Goal: Task Accomplishment & Management: Manage account settings

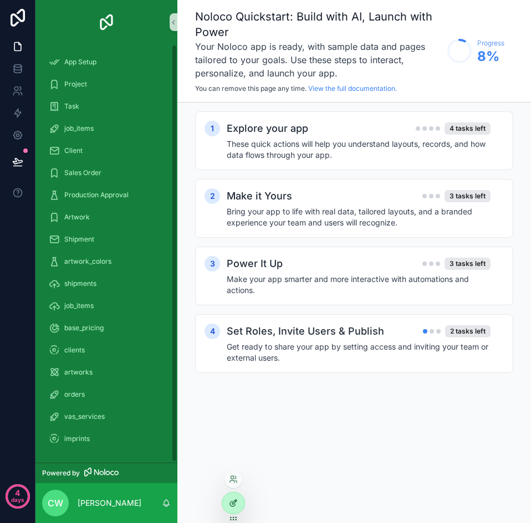
click at [235, 500] on icon at bounding box center [233, 503] width 9 height 9
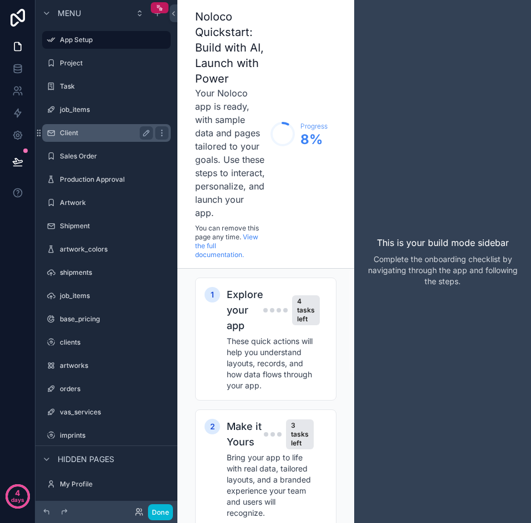
click at [94, 131] on label "Client" at bounding box center [104, 133] width 89 height 9
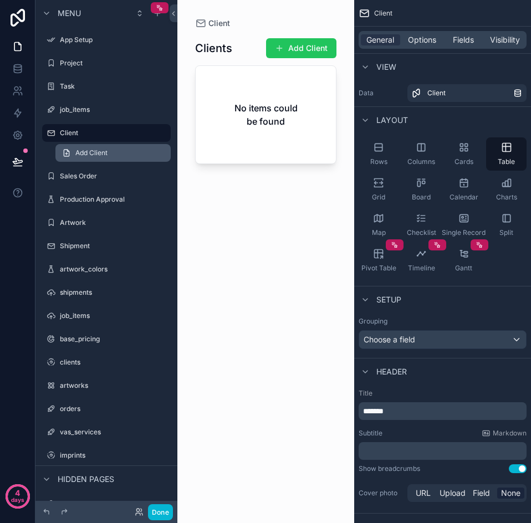
click at [100, 148] on link "Add Client" at bounding box center [112, 153] width 115 height 18
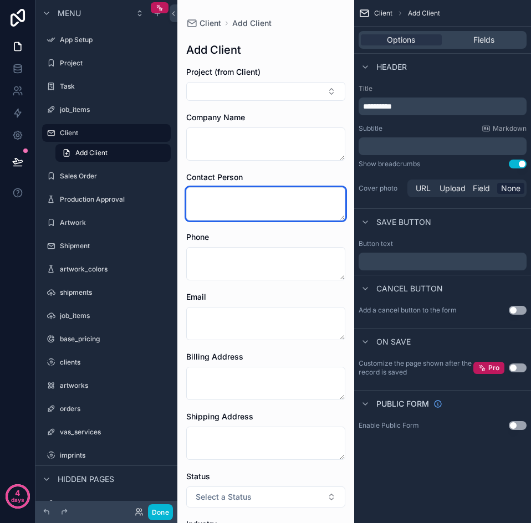
click at [222, 203] on textarea "scrollable content" at bounding box center [265, 203] width 159 height 33
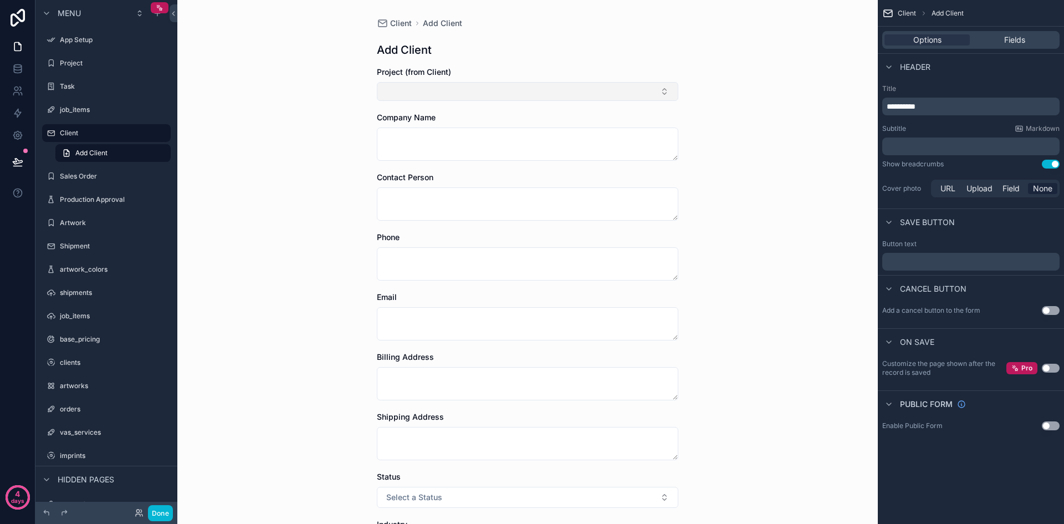
click at [463, 93] on button "Select Button" at bounding box center [528, 91] width 302 height 19
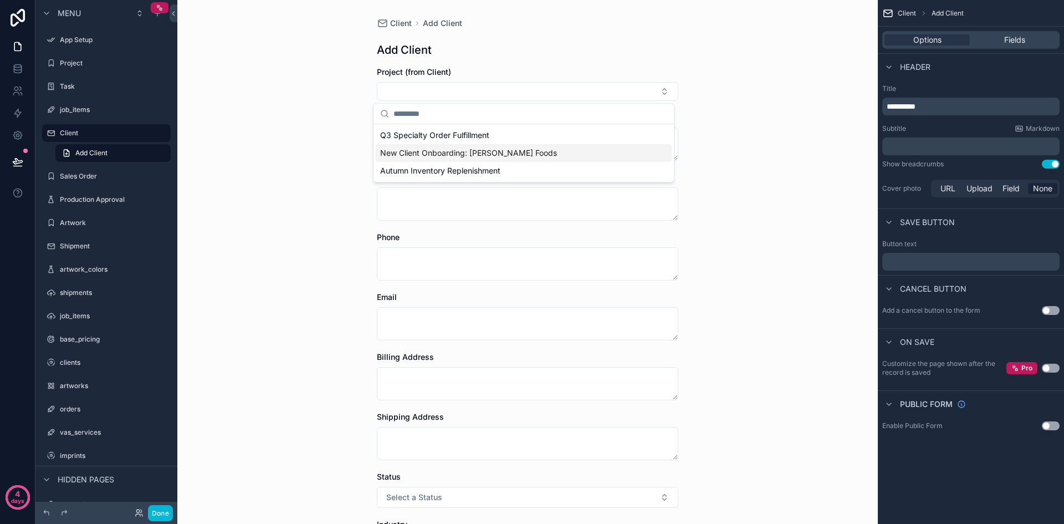
click at [274, 139] on div "Client Add Client Add Client Project (from Client) Company Name Contact Person …" at bounding box center [527, 262] width 701 height 524
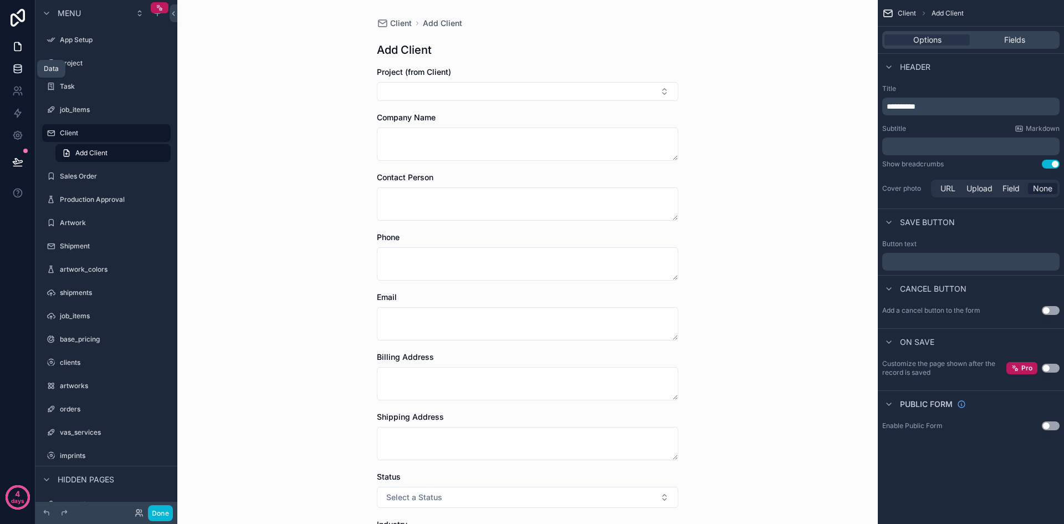
click at [17, 67] on icon at bounding box center [17, 68] width 11 height 11
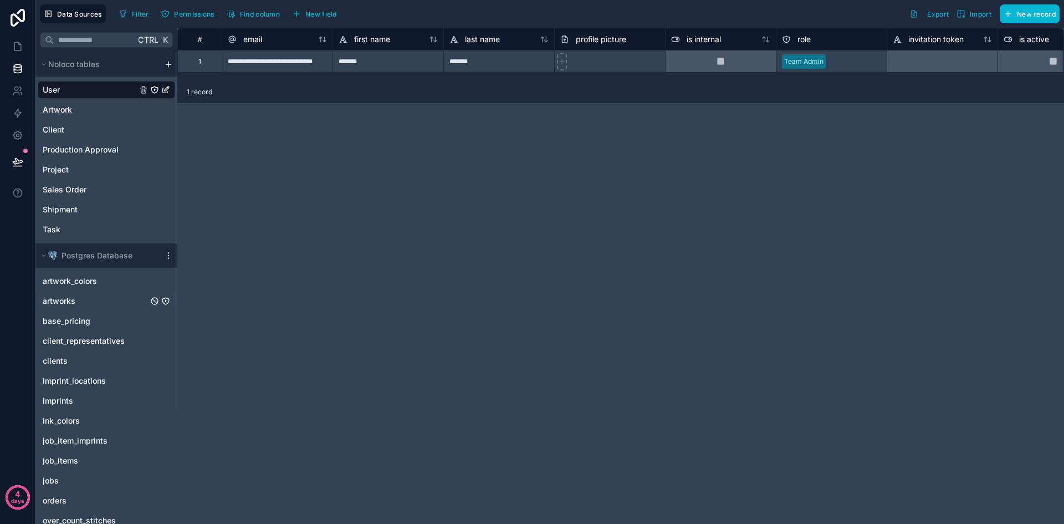
click at [80, 297] on link "artworks" at bounding box center [95, 300] width 105 height 11
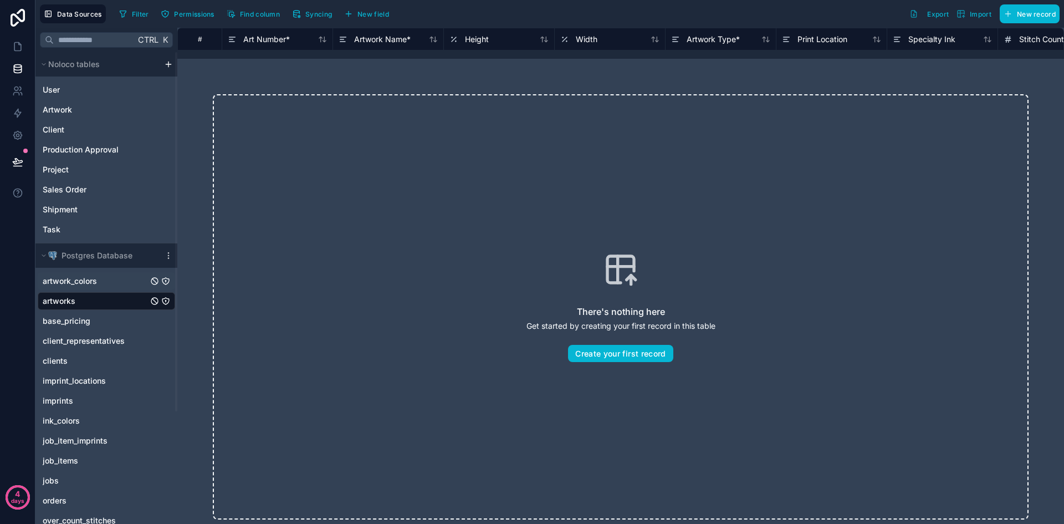
click at [80, 281] on span "artwork_colors" at bounding box center [70, 281] width 54 height 11
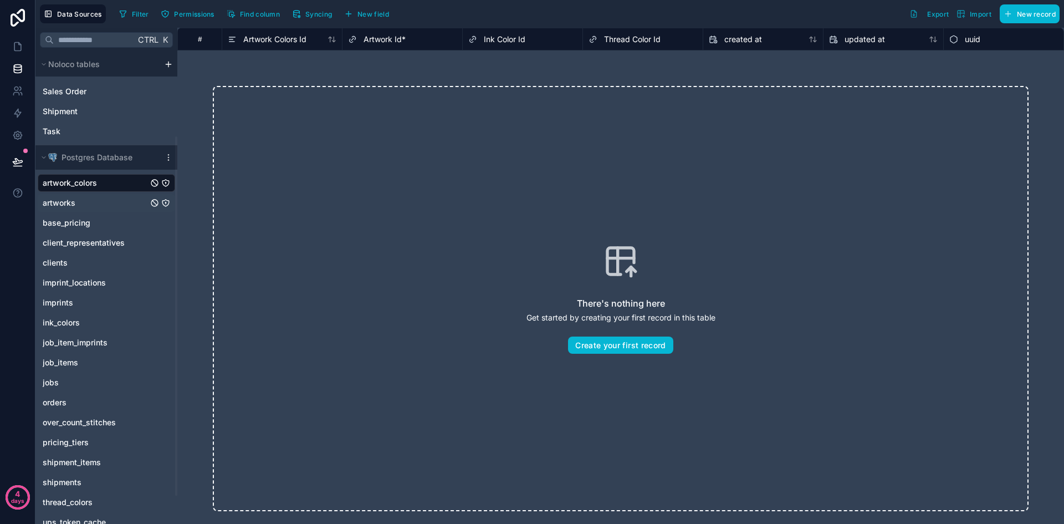
scroll to position [111, 0]
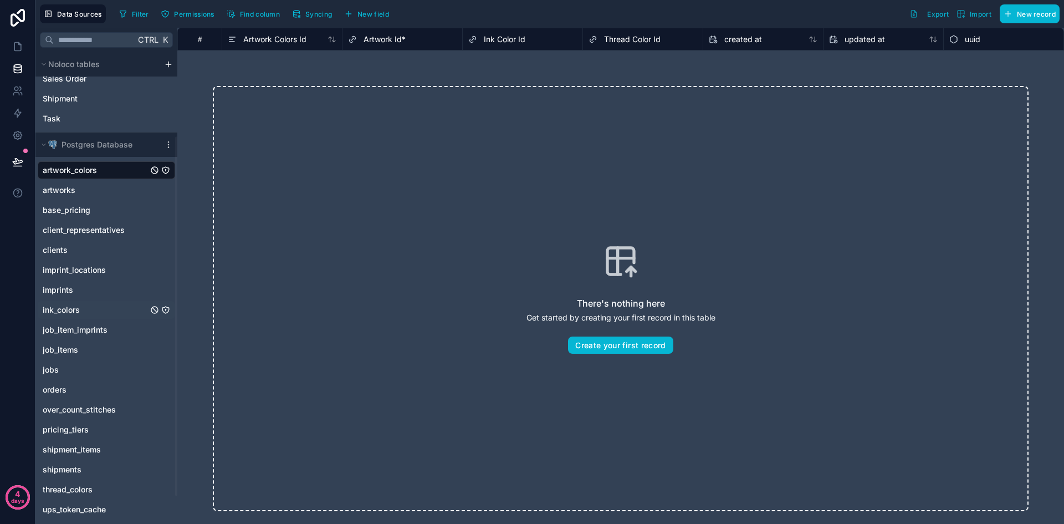
click at [79, 307] on span "ink_colors" at bounding box center [61, 309] width 37 height 11
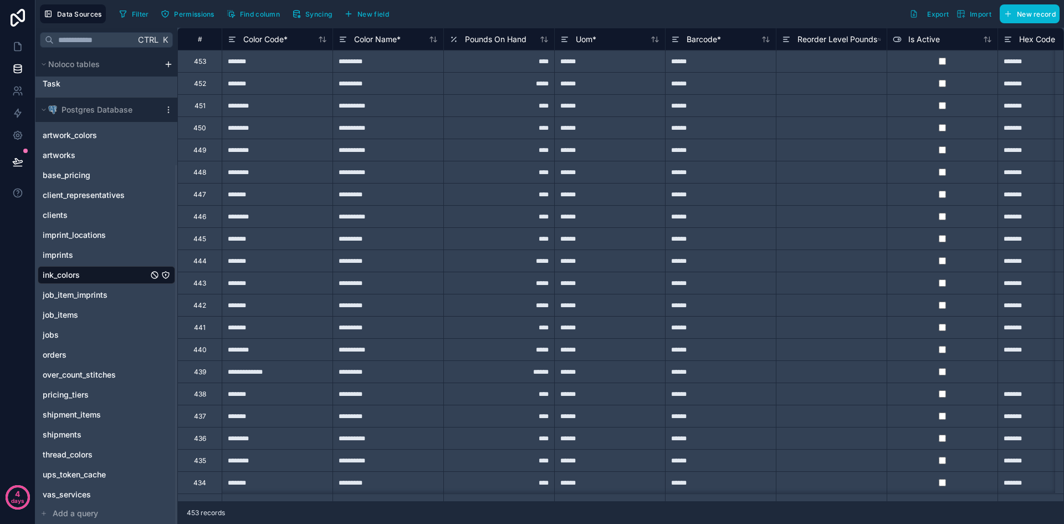
scroll to position [148, 0]
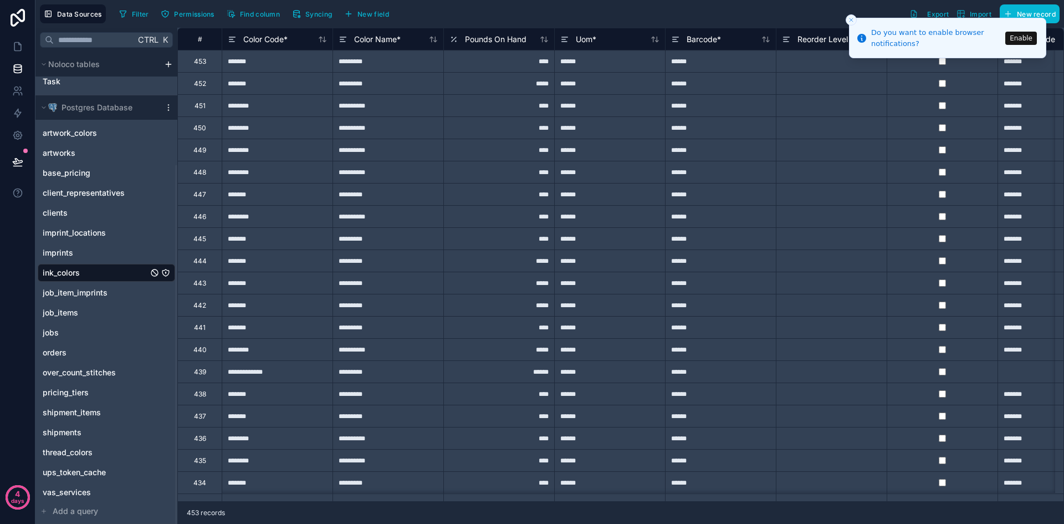
click at [429, 6] on div "Filter Permissions Find column Syncing New field Export Import New record" at bounding box center [587, 13] width 945 height 19
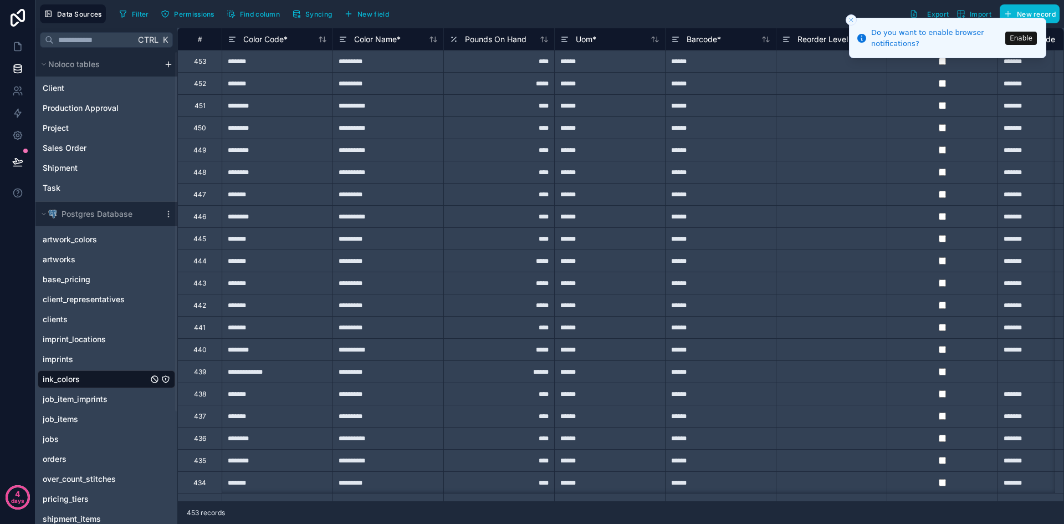
scroll to position [0, 0]
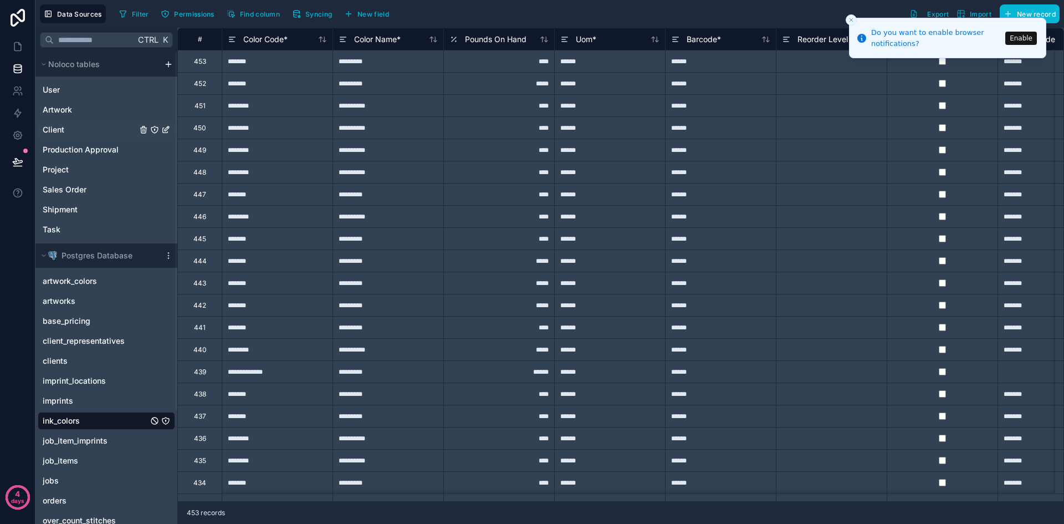
click at [62, 131] on span "Client" at bounding box center [54, 129] width 22 height 11
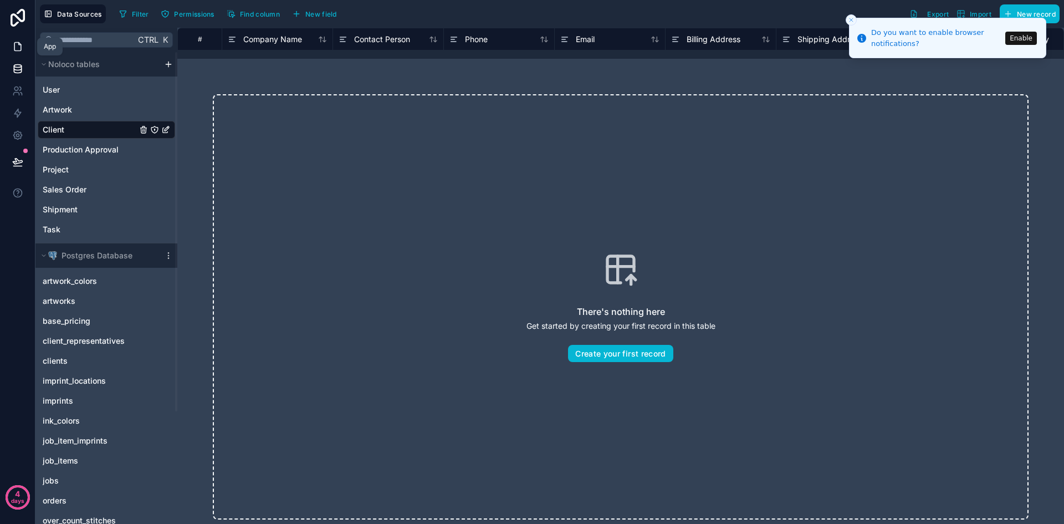
click at [19, 49] on icon at bounding box center [17, 46] width 11 height 11
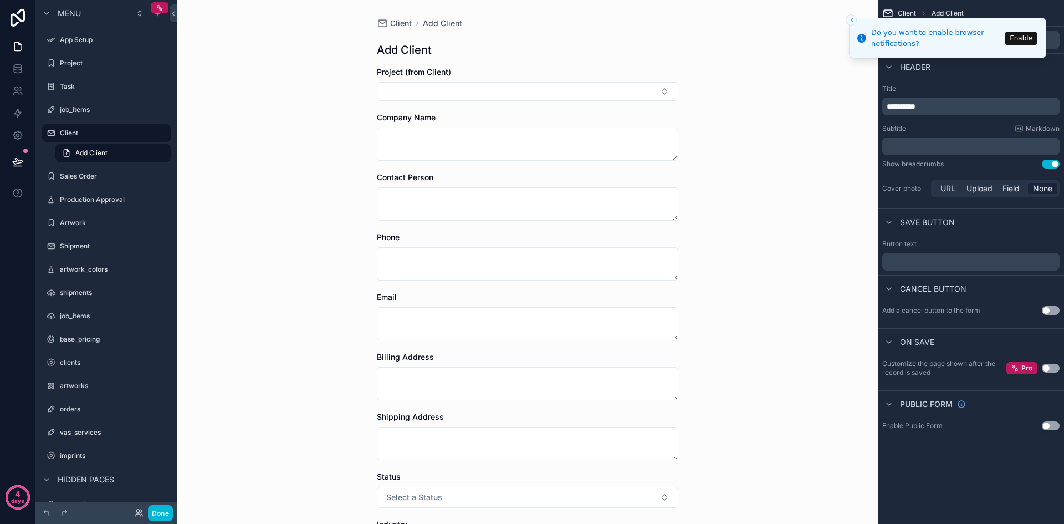
click at [531, 80] on div "**********" at bounding box center [971, 142] width 186 height 124
click at [531, 154] on div "﻿" at bounding box center [971, 146] width 177 height 18
click at [531, 38] on button "Enable" at bounding box center [1022, 38] width 32 height 13
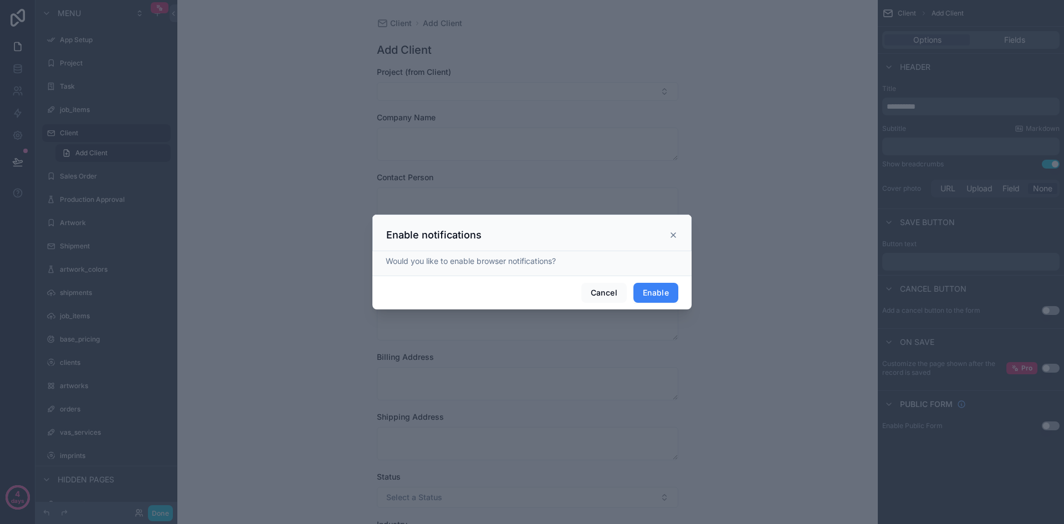
click at [531, 290] on button "Enable" at bounding box center [656, 293] width 45 height 20
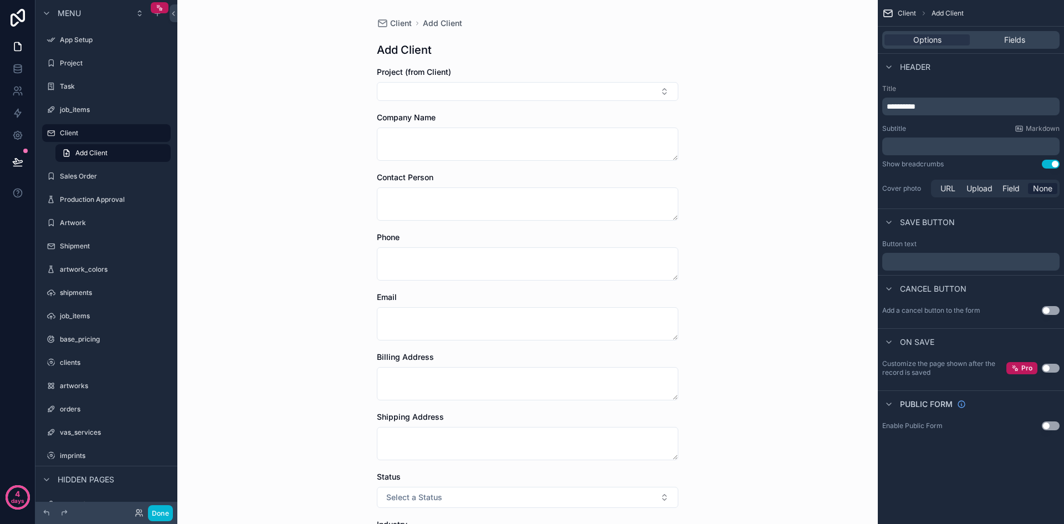
click at [531, 70] on div "Client Add Client Add Client Project (from Client) Company Name Contact Person …" at bounding box center [527, 262] width 701 height 524
click at [104, 130] on label "Client" at bounding box center [104, 133] width 89 height 9
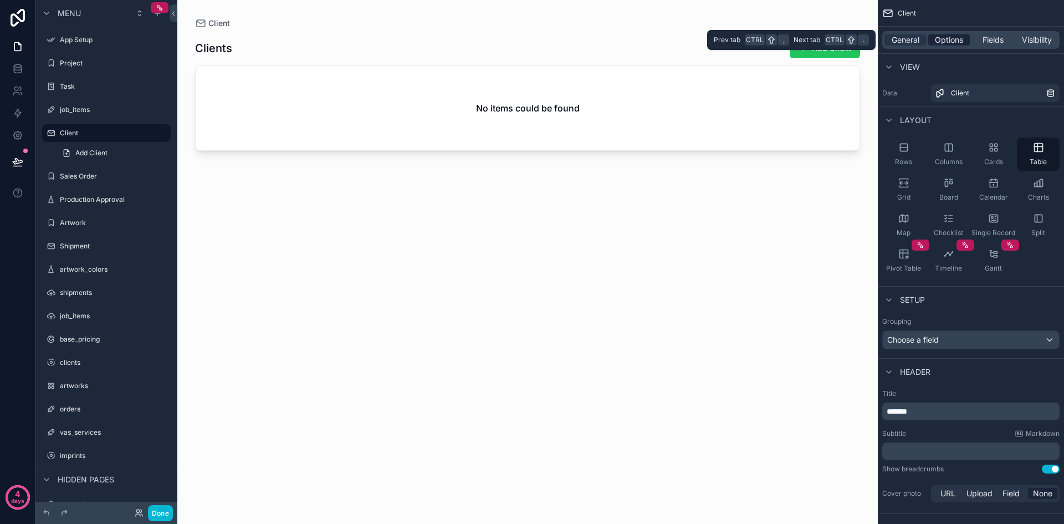
click at [531, 44] on span "Options" at bounding box center [949, 39] width 28 height 11
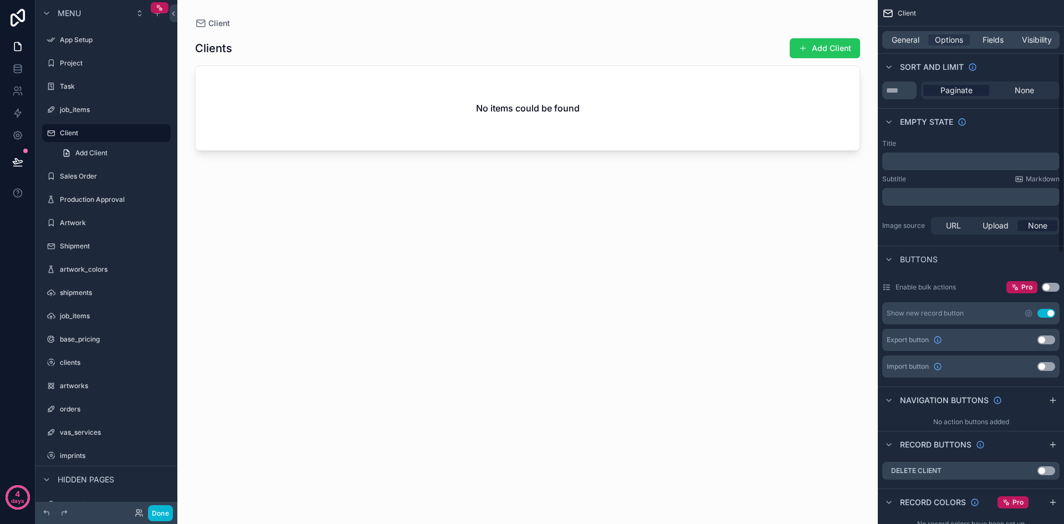
scroll to position [166, 0]
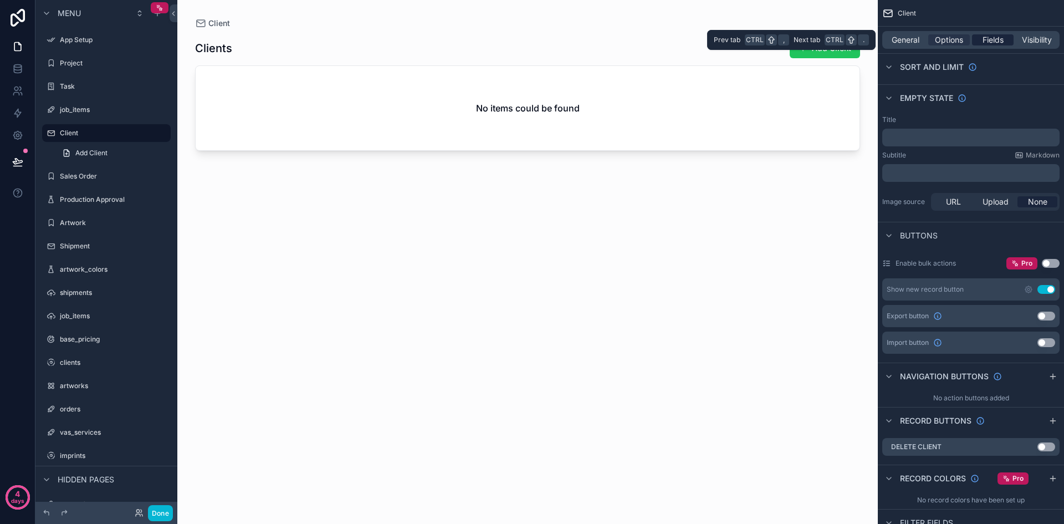
click at [531, 42] on span "Fields" at bounding box center [993, 39] width 21 height 11
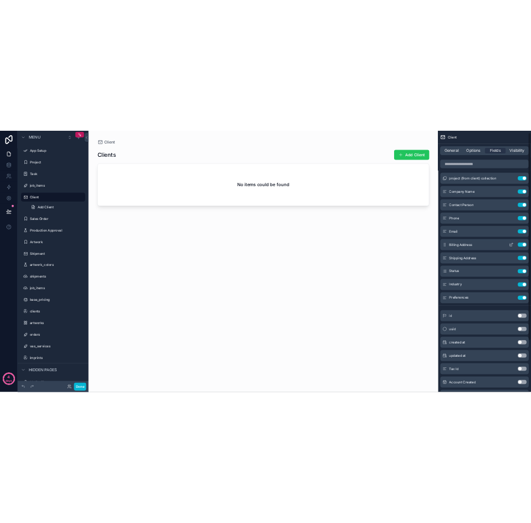
scroll to position [0, 0]
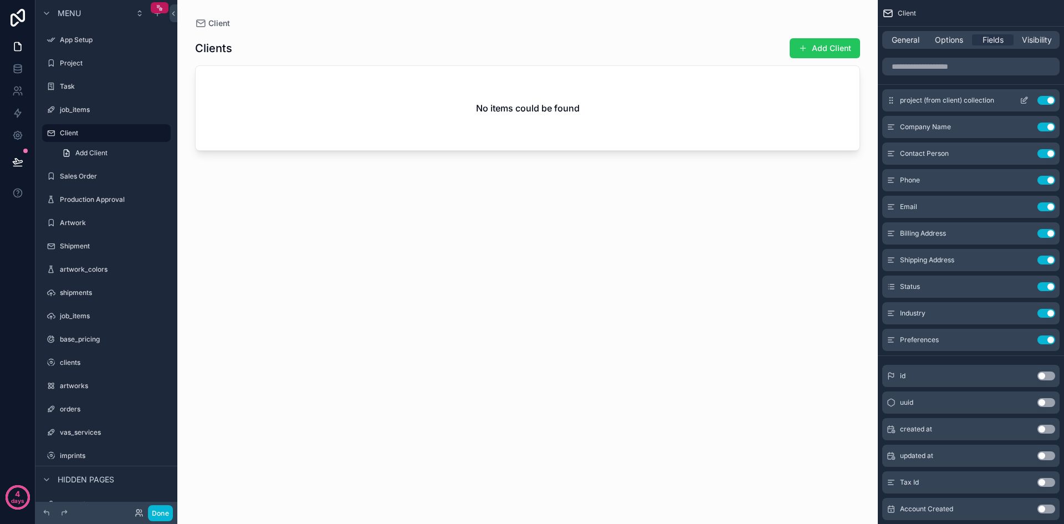
click at [531, 100] on button "Use setting" at bounding box center [1047, 100] width 18 height 9
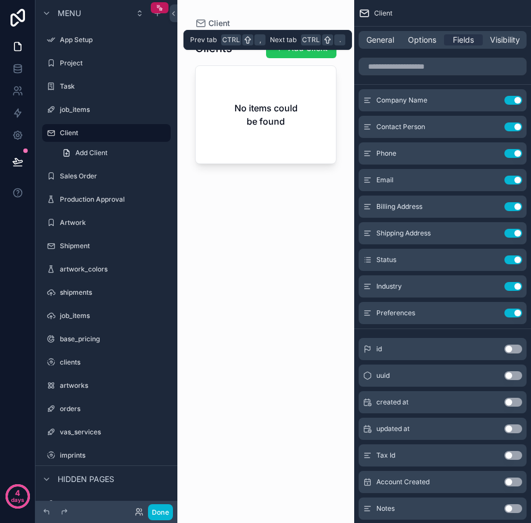
click at [507, 46] on div "General Options Fields Visibility" at bounding box center [443, 40] width 168 height 18
click at [505, 43] on span "Visibility" at bounding box center [505, 39] width 30 height 11
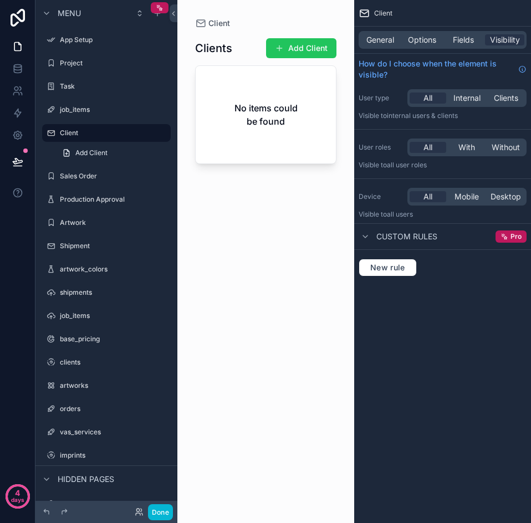
click at [260, 276] on div "Clients Add Client No items could be found" at bounding box center [265, 269] width 141 height 481
click at [15, 69] on icon at bounding box center [17, 68] width 11 height 11
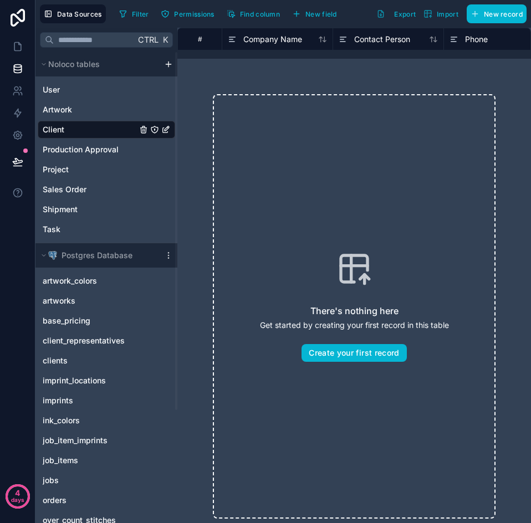
click at [166, 132] on icon "Client" at bounding box center [165, 130] width 5 height 5
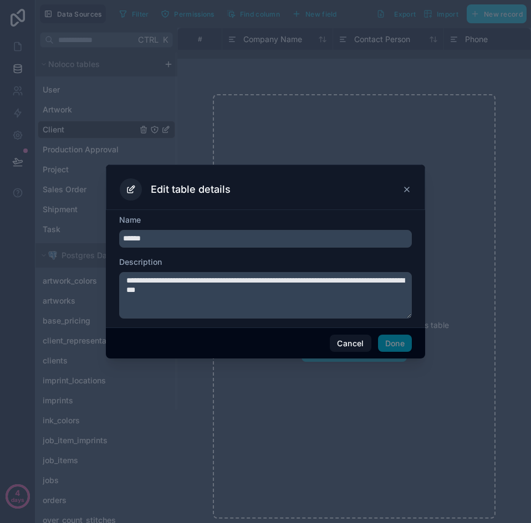
click at [410, 192] on icon at bounding box center [406, 189] width 9 height 9
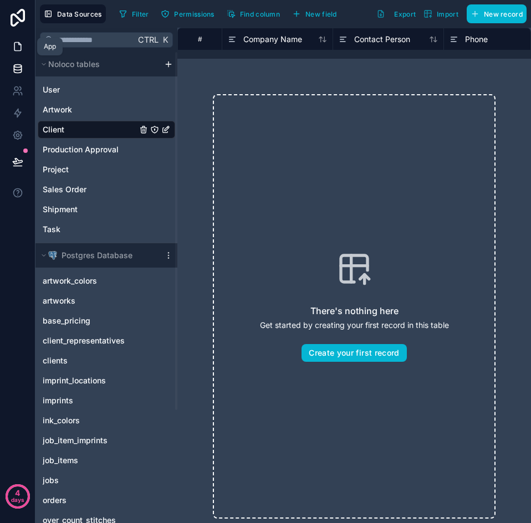
click at [15, 46] on icon at bounding box center [17, 46] width 11 height 11
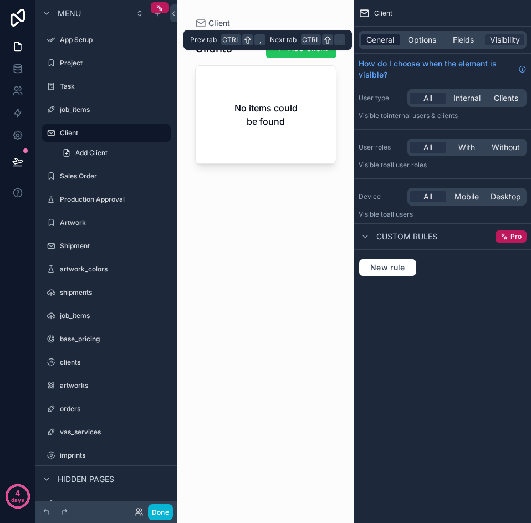
click at [389, 38] on span "General" at bounding box center [380, 39] width 28 height 11
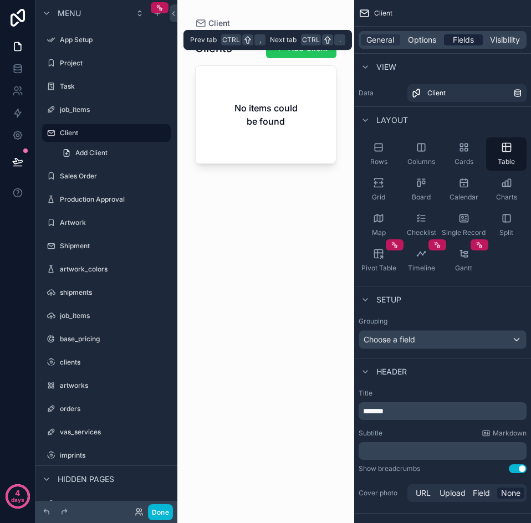
click at [454, 40] on span "Fields" at bounding box center [463, 39] width 21 height 11
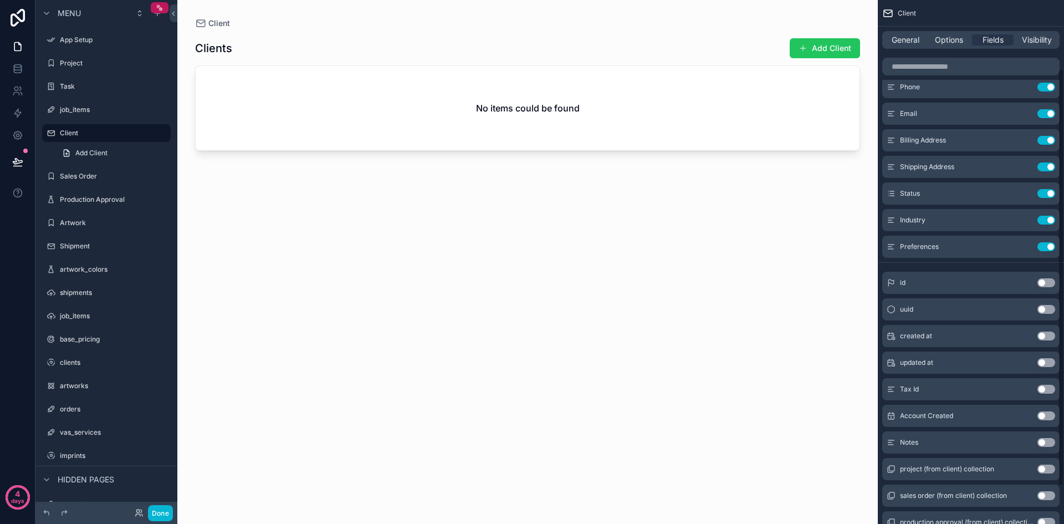
scroll to position [111, 0]
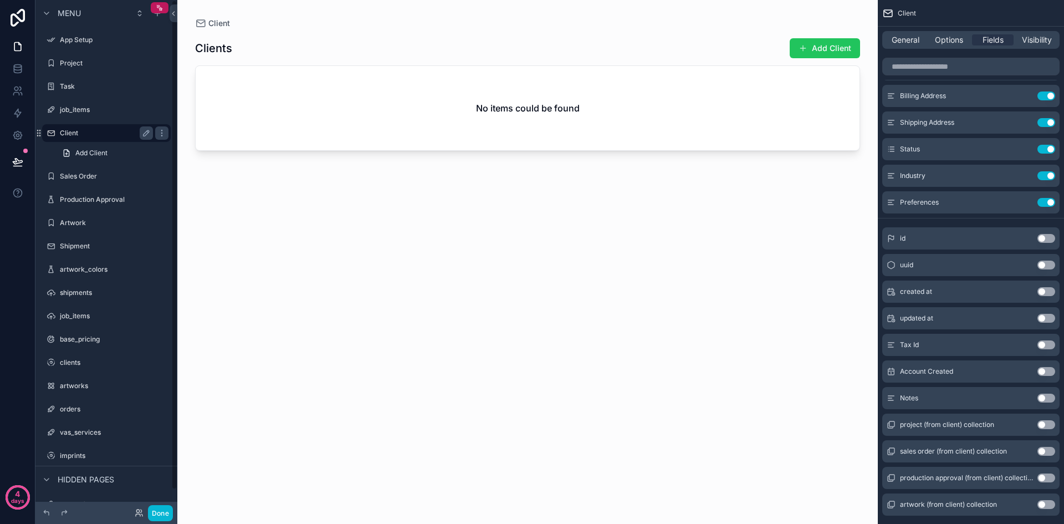
click at [89, 137] on label "Client" at bounding box center [104, 133] width 89 height 9
click at [531, 43] on span "General" at bounding box center [906, 39] width 28 height 11
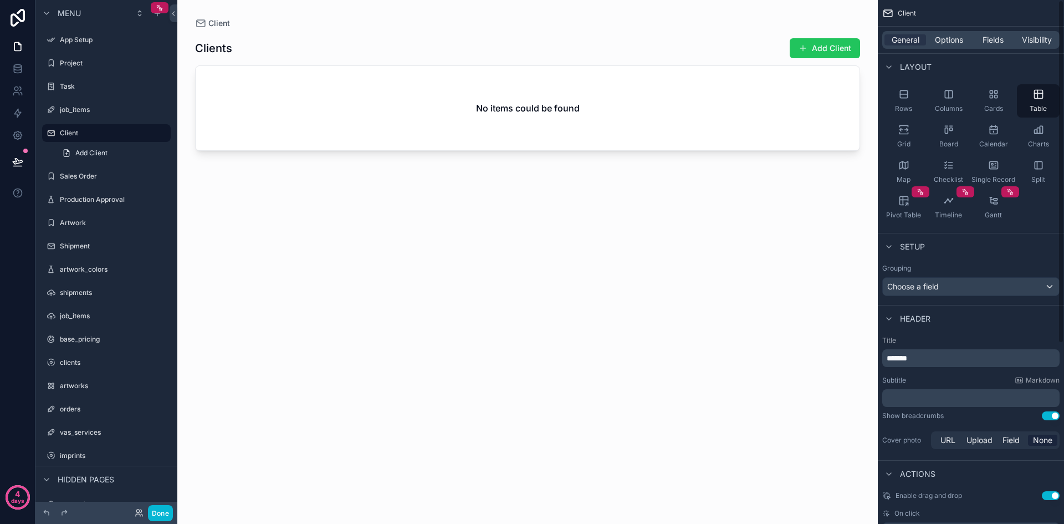
scroll to position [0, 0]
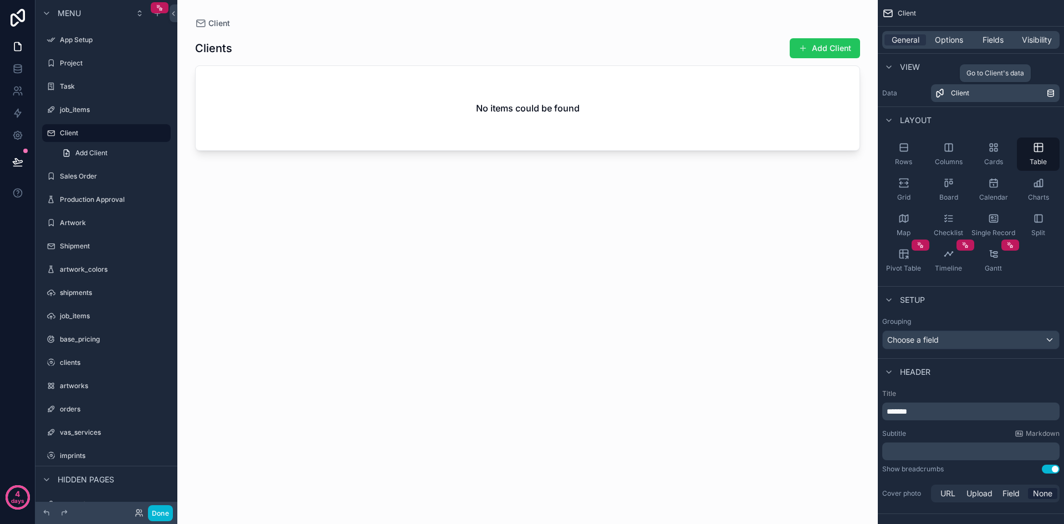
click at [531, 99] on link "Client" at bounding box center [995, 93] width 129 height 18
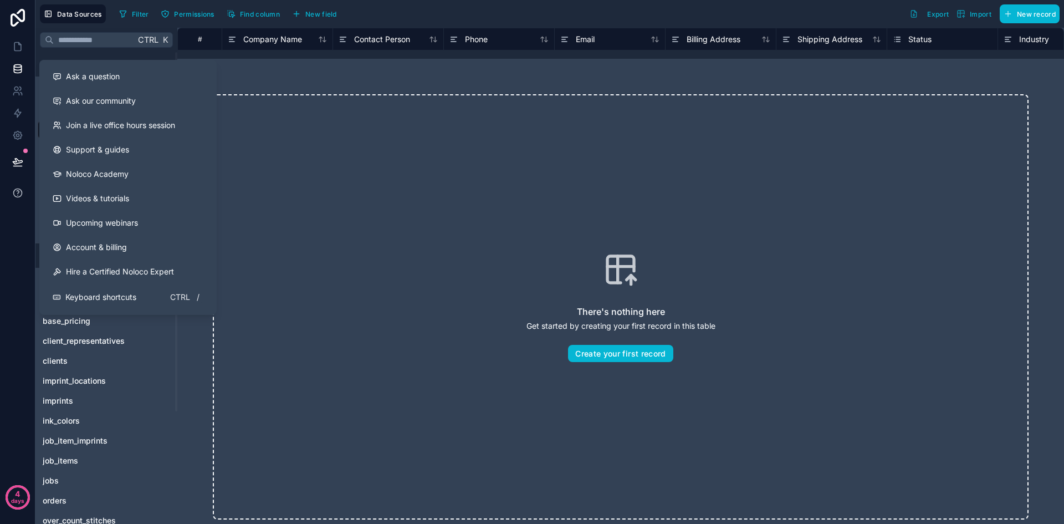
click at [16, 193] on icon at bounding box center [17, 192] width 11 height 11
click at [78, 85] on button "Ask a question" at bounding box center [128, 76] width 169 height 24
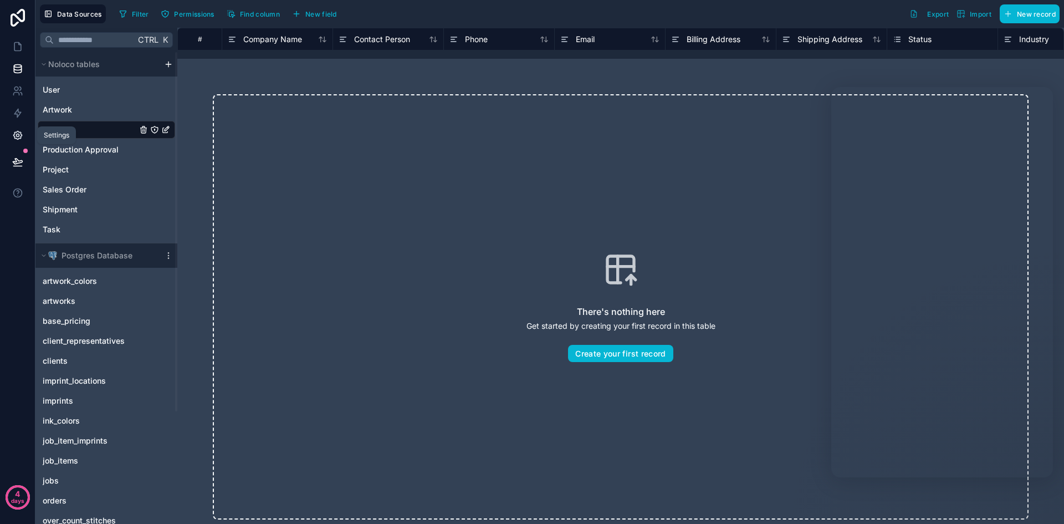
click at [16, 139] on icon at bounding box center [17, 135] width 8 height 8
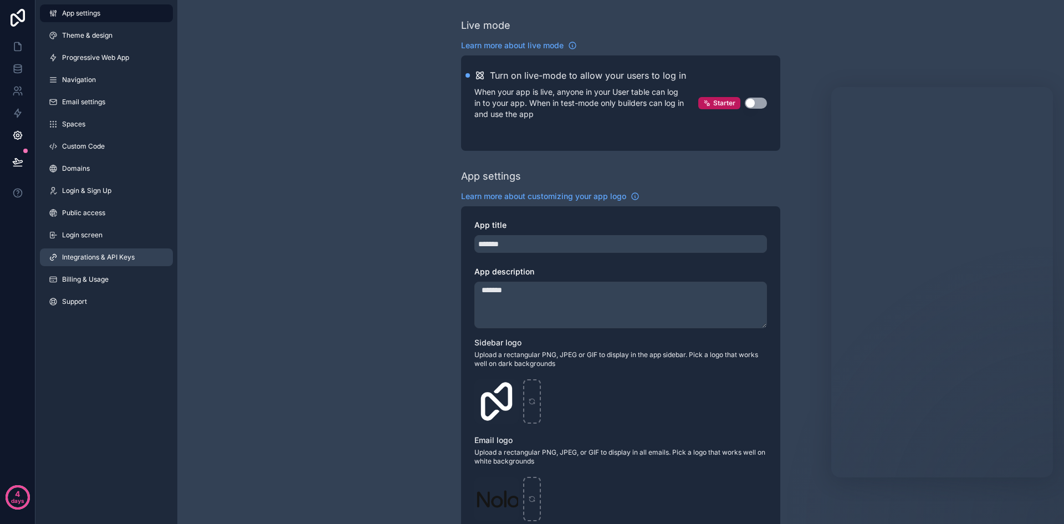
click at [116, 261] on span "Integrations & API Keys" at bounding box center [98, 257] width 73 height 9
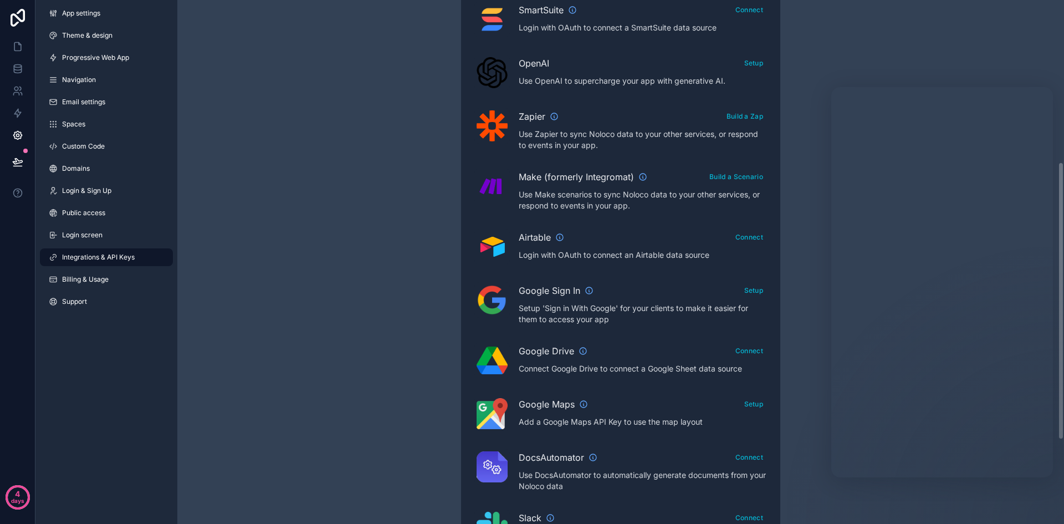
scroll to position [298, 0]
click at [531, 276] on div "Integrations & API Keys Learn more about your API keys Your API keys allow you …" at bounding box center [620, 196] width 887 height 988
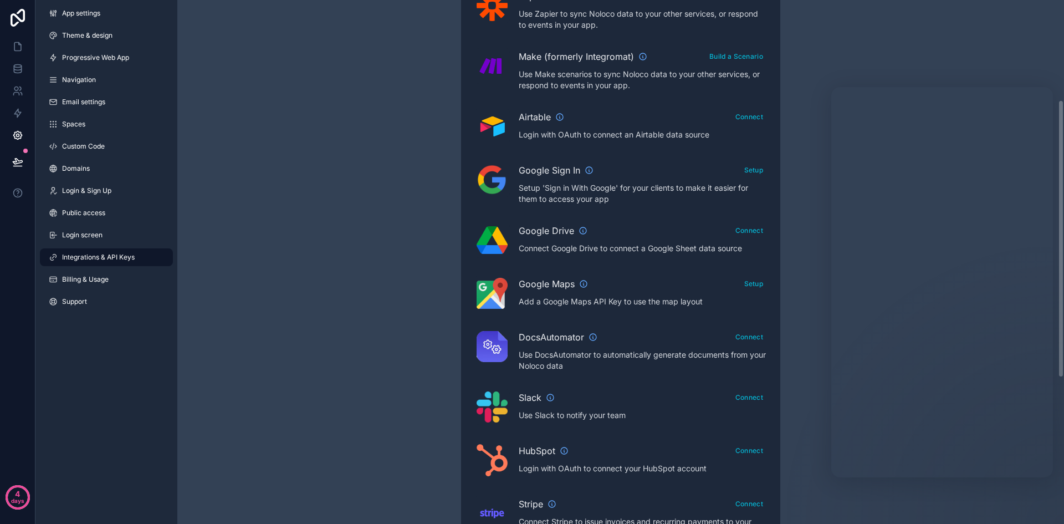
scroll to position [187, 0]
